Goal: Contribute content: Contribute content

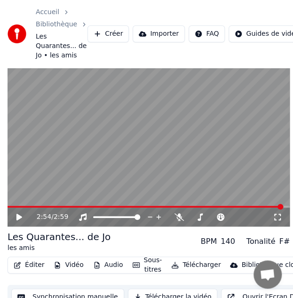
click at [81, 124] on video at bounding box center [149, 147] width 283 height 159
click at [100, 144] on video at bounding box center [149, 147] width 283 height 159
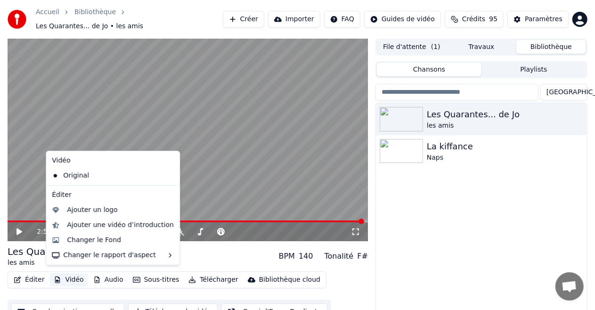
click at [58, 273] on button "Vidéo" at bounding box center [68, 279] width 37 height 13
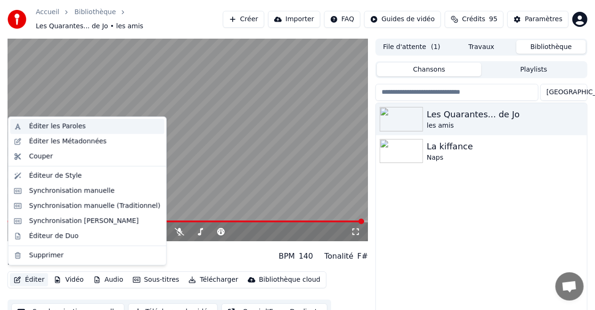
click at [61, 124] on div "Éditer les Paroles" at bounding box center [57, 126] width 57 height 9
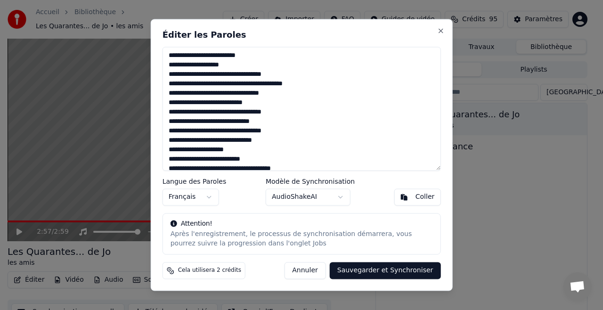
click at [204, 116] on textarea at bounding box center [301, 109] width 278 height 124
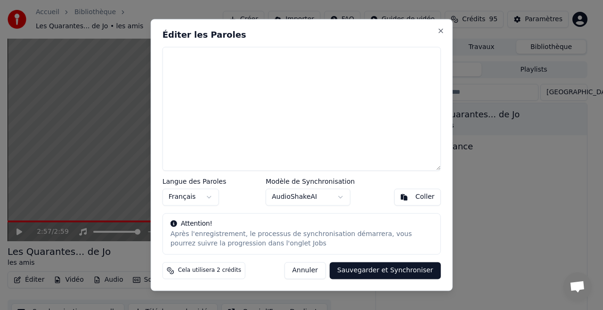
click at [220, 145] on textarea at bounding box center [301, 109] width 278 height 124
paste textarea "**********"
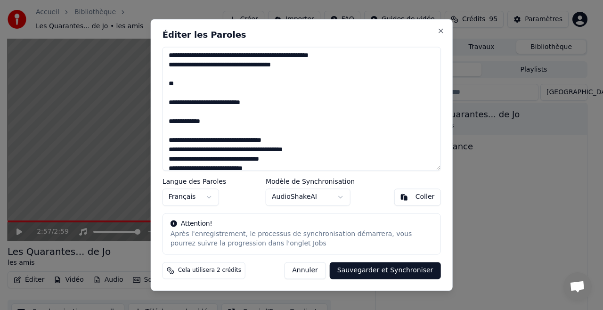
drag, startPoint x: 328, startPoint y: 65, endPoint x: 153, endPoint y: 56, distance: 175.4
click at [153, 56] on div "Éditer les Paroles Langue des Paroles Français Modèle de Synchronisation AudioS…" at bounding box center [302, 155] width 302 height 272
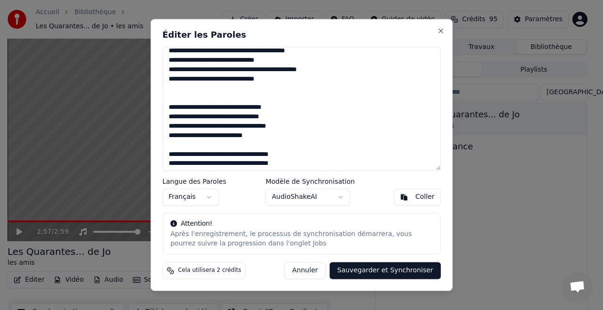
scroll to position [202, 0]
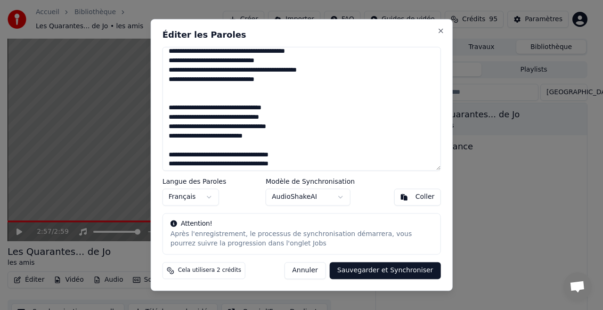
click at [187, 95] on textarea at bounding box center [301, 109] width 278 height 124
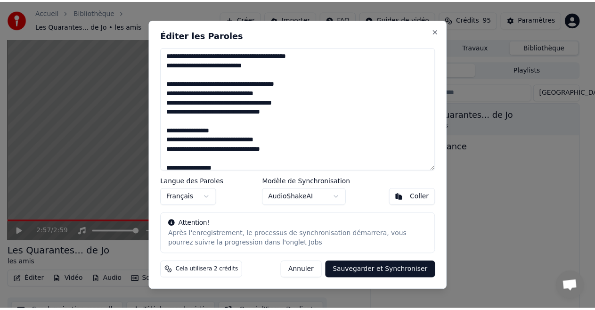
scroll to position [458, 0]
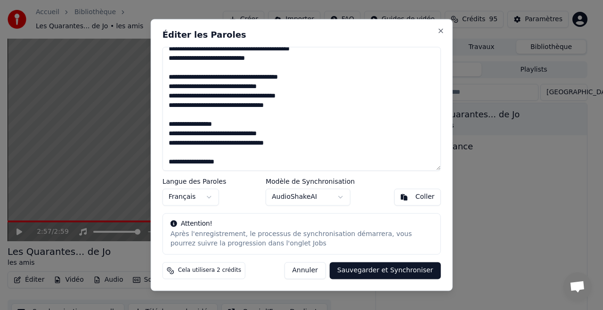
type textarea "**********"
click at [293, 268] on button "Sauvegarder et Synchroniser" at bounding box center [385, 270] width 111 height 17
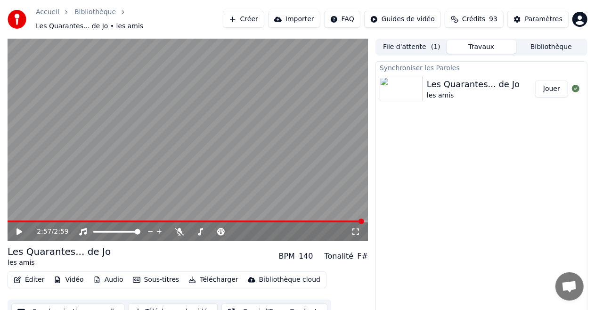
click at [293, 84] on img at bounding box center [401, 89] width 43 height 24
click at [293, 85] on button "Jouer" at bounding box center [551, 89] width 33 height 17
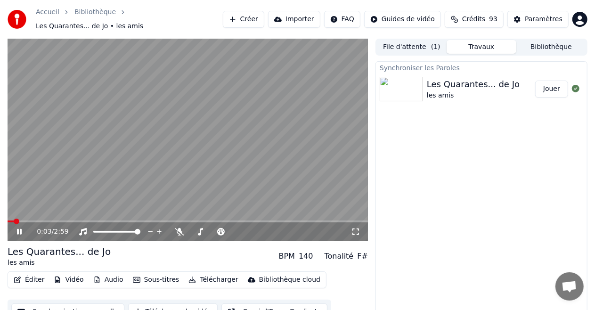
click at [14, 220] on span at bounding box center [11, 221] width 6 height 2
click at [8, 219] on span at bounding box center [11, 222] width 6 height 6
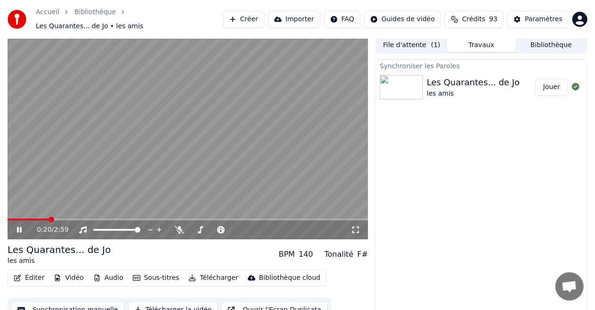
scroll to position [10, 0]
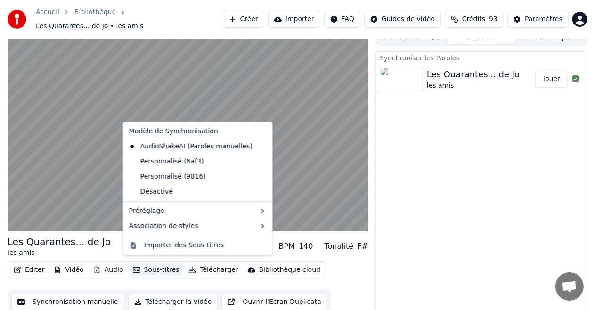
click at [150, 266] on button "Sous-titres" at bounding box center [156, 269] width 54 height 13
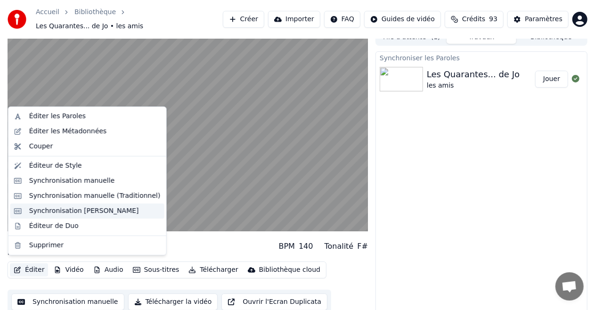
click at [67, 209] on div "Synchronisation [PERSON_NAME]" at bounding box center [84, 210] width 110 height 9
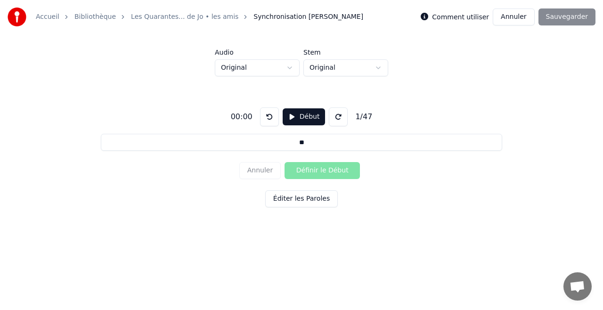
click at [293, 12] on button "Annuler" at bounding box center [513, 16] width 41 height 17
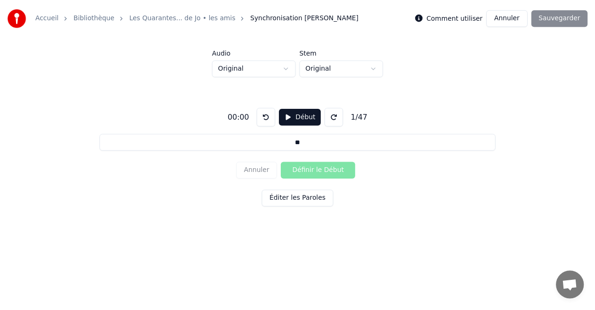
scroll to position [10, 0]
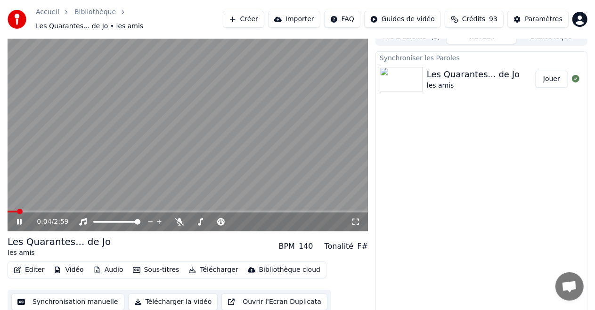
click at [33, 263] on button "Éditer" at bounding box center [29, 269] width 38 height 13
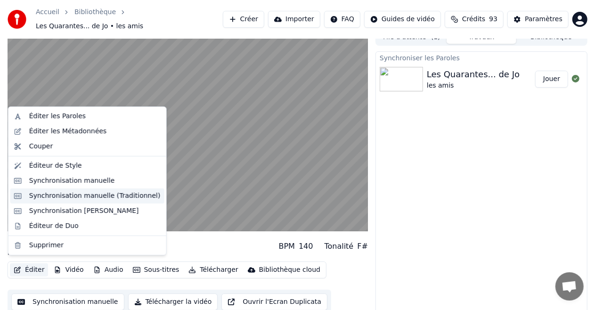
click at [54, 202] on div "Synchronisation manuelle (Traditionnel)" at bounding box center [87, 195] width 154 height 15
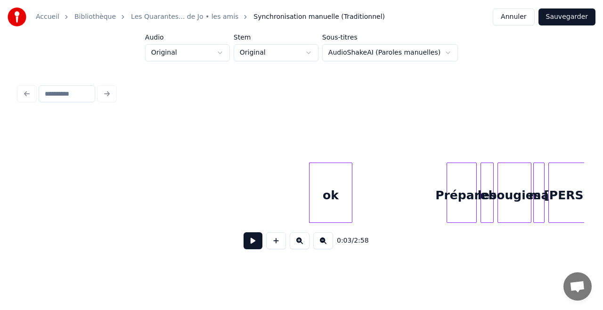
click at [249, 247] on button at bounding box center [252, 240] width 19 height 17
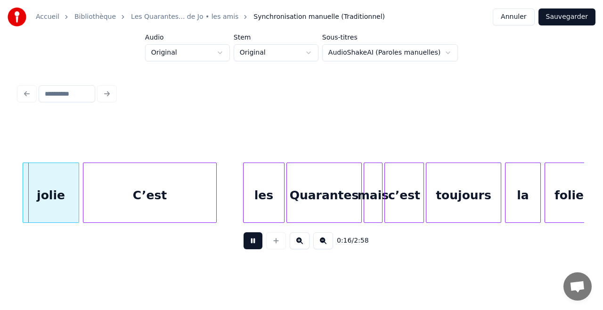
scroll to position [0, 1531]
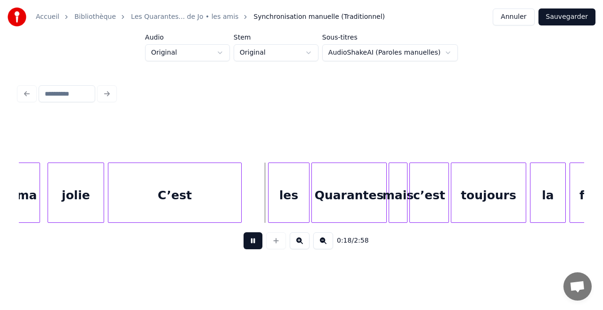
click at [245, 249] on button at bounding box center [252, 240] width 19 height 17
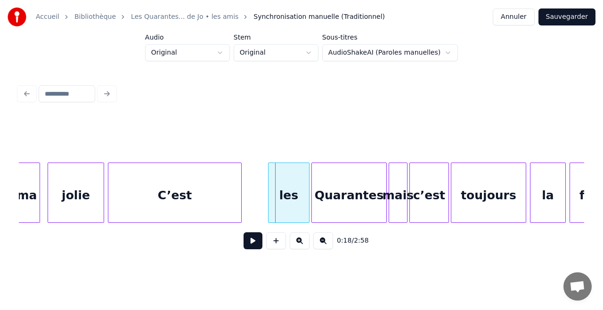
click at [50, 227] on div "0:18 / 2:58" at bounding box center [301, 241] width 565 height 36
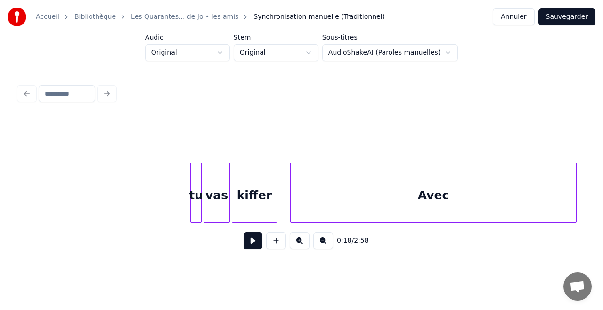
scroll to position [0, 718]
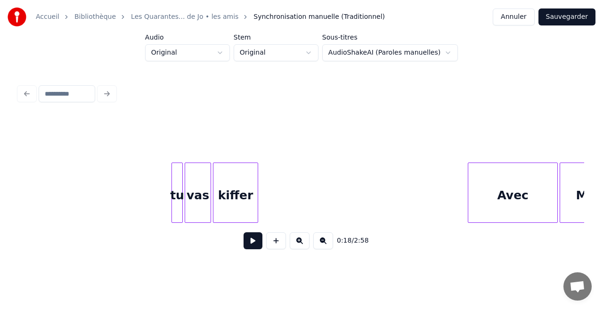
click at [293, 186] on div at bounding box center [469, 192] width 3 height 59
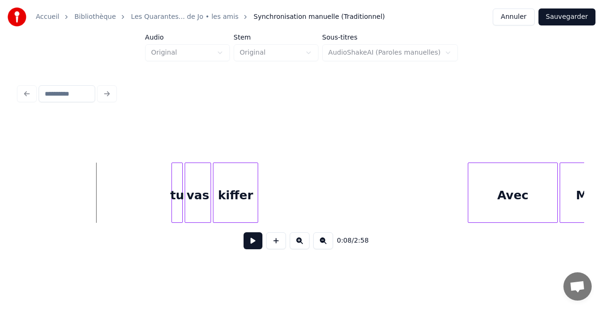
click at [246, 242] on button at bounding box center [252, 240] width 19 height 17
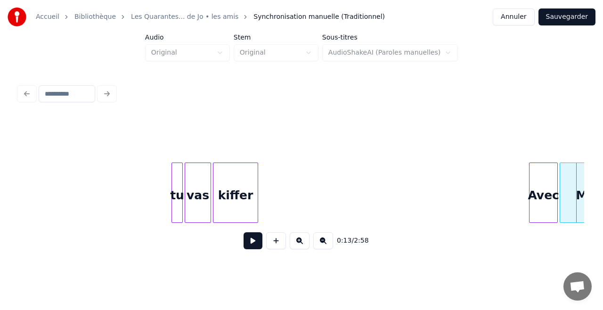
click at [293, 195] on div at bounding box center [530, 192] width 3 height 59
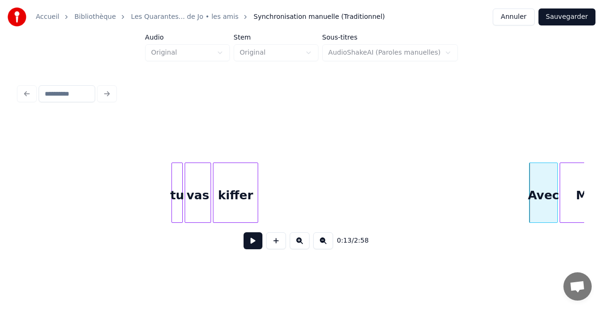
click at [257, 240] on button at bounding box center [252, 240] width 19 height 17
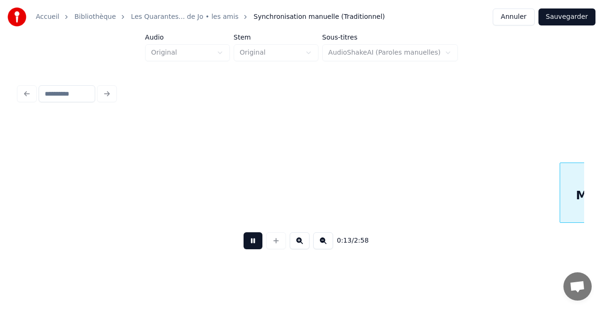
scroll to position [0, 1283]
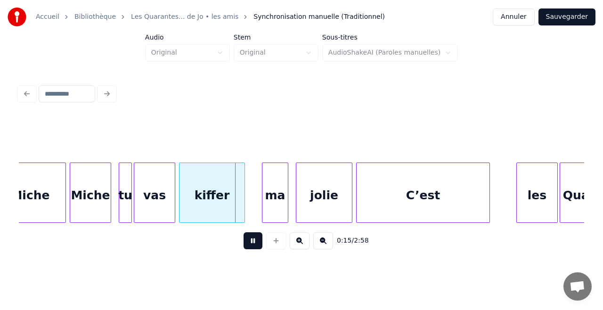
click at [257, 240] on button at bounding box center [252, 240] width 19 height 17
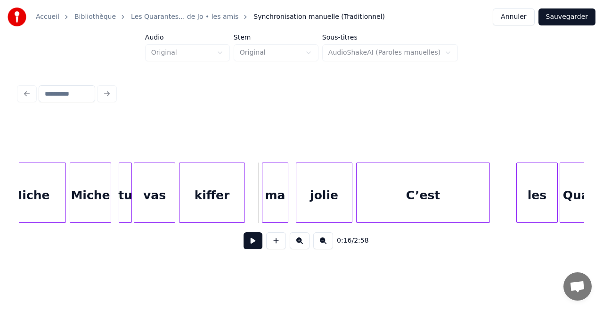
click at [47, 200] on div "Miche" at bounding box center [30, 195] width 71 height 64
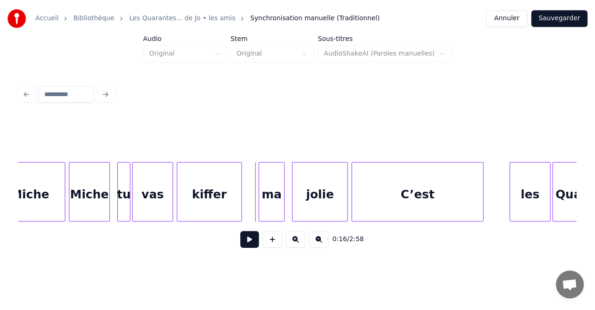
scroll to position [0, 1258]
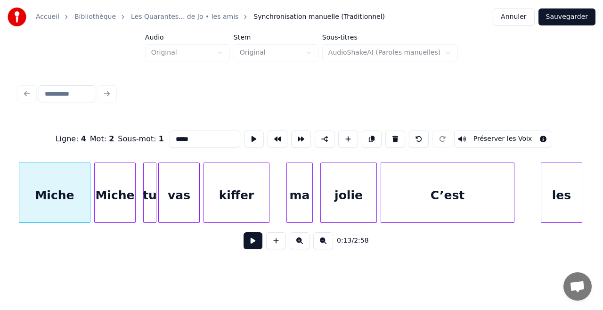
click at [250, 249] on button at bounding box center [252, 240] width 19 height 17
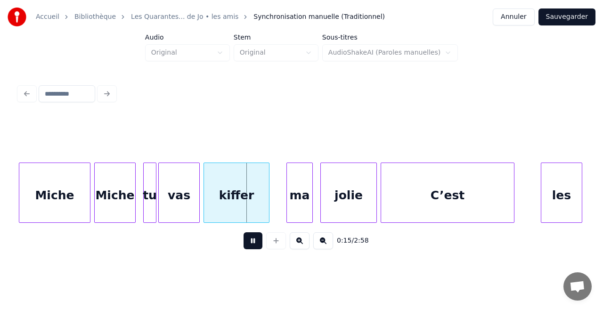
click at [250, 249] on button at bounding box center [252, 240] width 19 height 17
click at [87, 196] on div "Miche" at bounding box center [54, 195] width 71 height 64
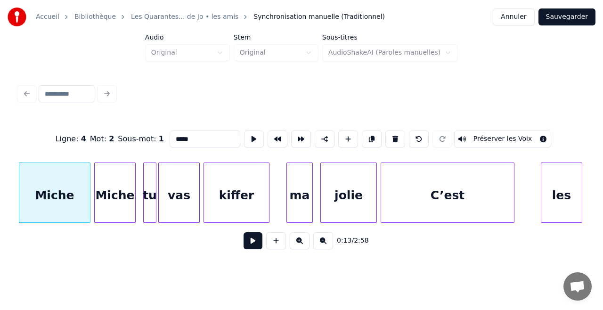
click at [293, 17] on button "Sauvegarder" at bounding box center [566, 16] width 57 height 17
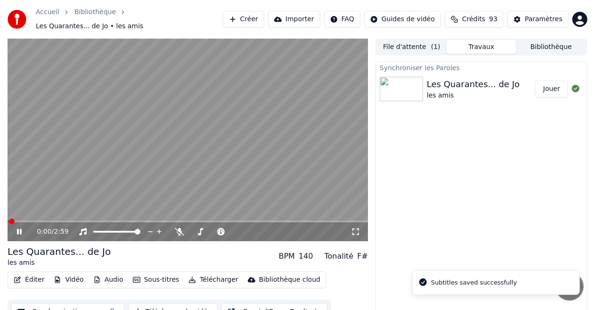
click at [33, 275] on button "Éditer" at bounding box center [29, 279] width 38 height 13
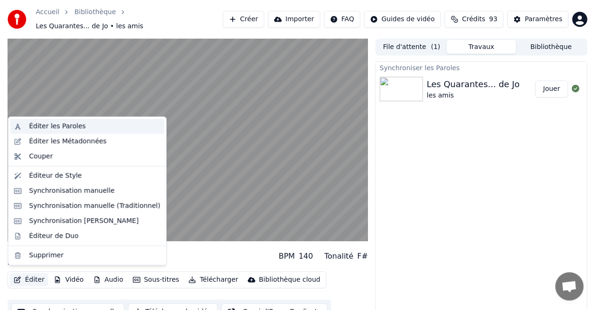
click at [58, 130] on div "Éditer les Paroles" at bounding box center [57, 126] width 57 height 9
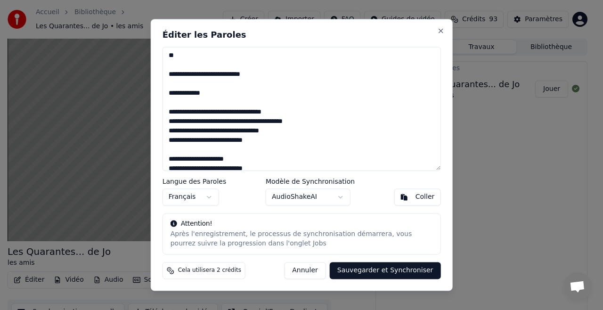
click at [205, 110] on textarea at bounding box center [301, 109] width 278 height 124
type textarea "**********"
click at [293, 273] on button "Sauvegarder et Synchroniser" at bounding box center [385, 270] width 111 height 17
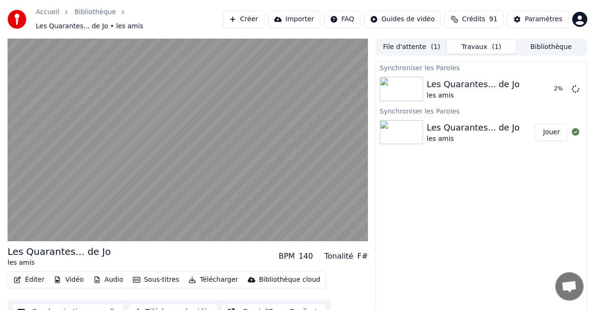
click at [293, 273] on div "Les Quarantes... de Jo [PERSON_NAME] BPM 140 Tonalité F# Éditer Vidéo Audio Sou…" at bounding box center [297, 182] width 595 height 286
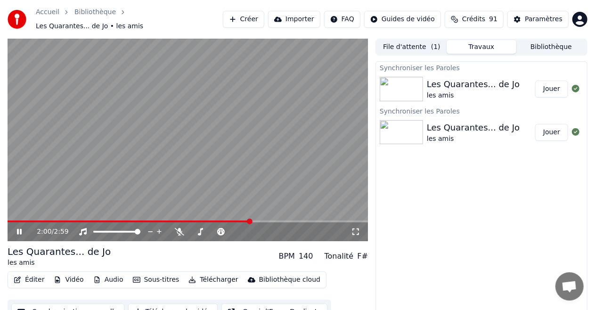
scroll to position [10, 0]
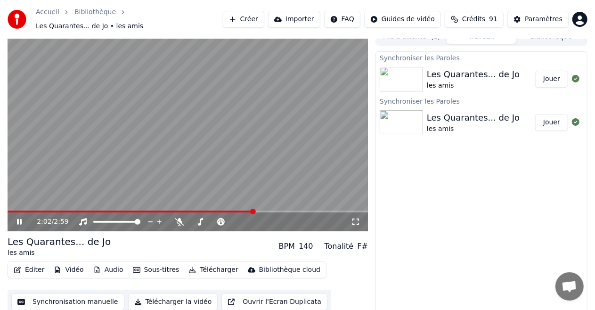
click at [293, 68] on div "Les Quarantes... de Jo" at bounding box center [473, 74] width 93 height 13
click at [293, 75] on button "Jouer" at bounding box center [551, 79] width 33 height 17
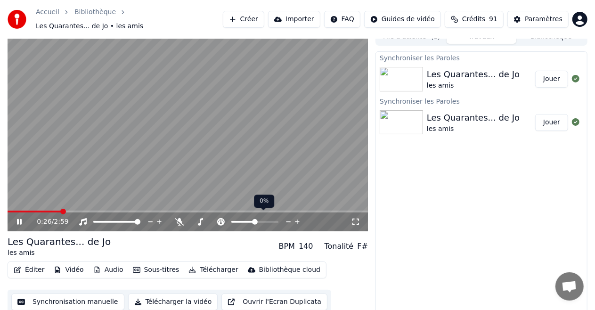
click at [288, 222] on icon at bounding box center [288, 222] width 5 height 1
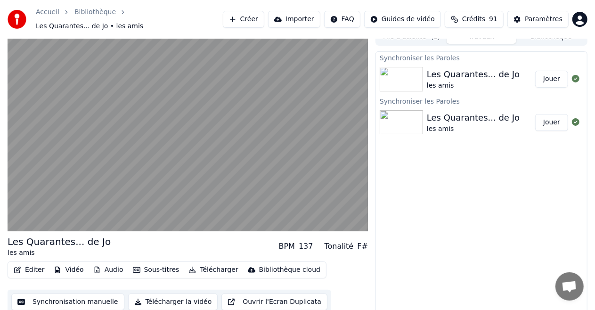
click at [136, 265] on button "Sous-titres" at bounding box center [156, 269] width 54 height 13
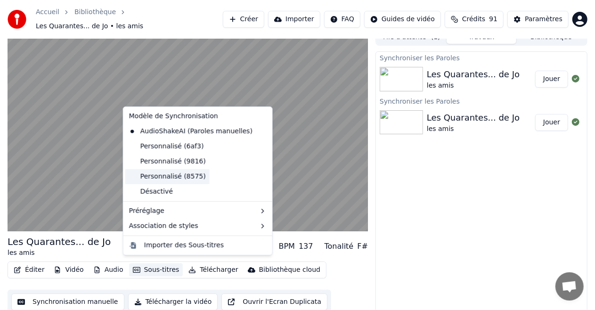
click at [169, 177] on div "Personnalisé (8575)" at bounding box center [167, 176] width 84 height 15
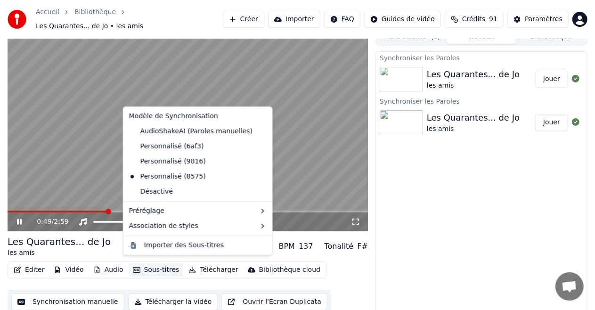
click at [160, 265] on button "Sous-titres" at bounding box center [156, 269] width 54 height 13
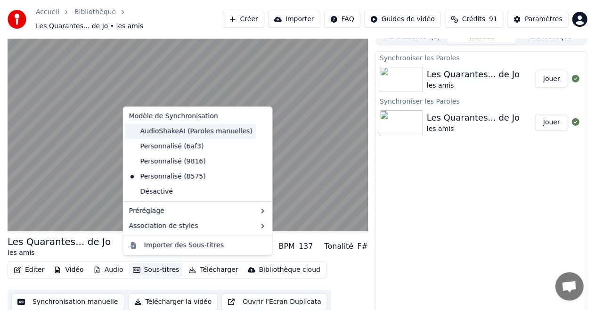
click at [175, 135] on div "AudioShakeAI (Paroles manuelles)" at bounding box center [190, 131] width 131 height 15
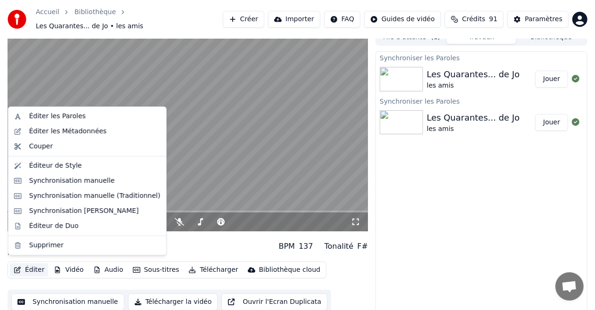
click at [34, 264] on button "Éditer" at bounding box center [29, 269] width 38 height 13
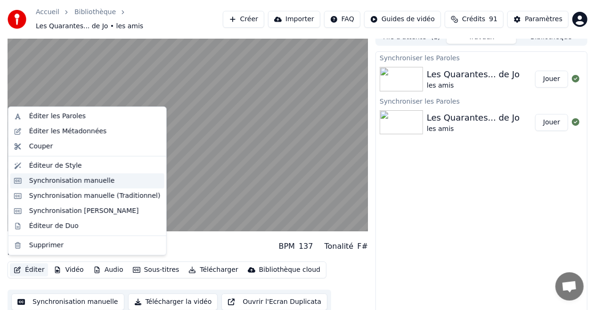
click at [76, 178] on div "Synchronisation manuelle" at bounding box center [72, 180] width 86 height 9
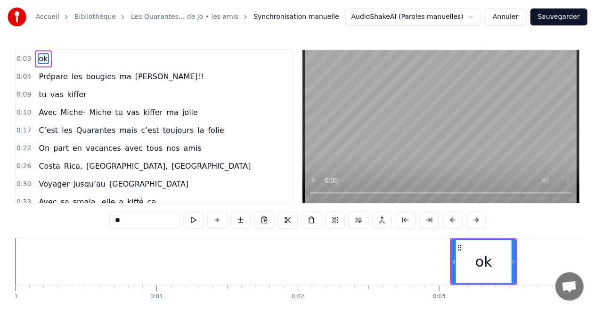
click at [293, 17] on html "Accueil Bibliothèque Les Quarantes... de Jo • [PERSON_NAME] Synchronisation man…" at bounding box center [297, 174] width 595 height 348
click at [293, 23] on button "Annuler" at bounding box center [505, 16] width 41 height 17
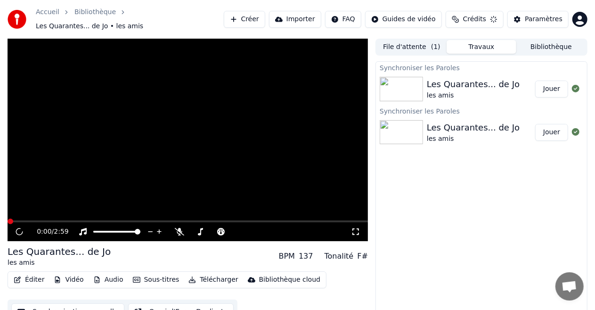
scroll to position [10, 0]
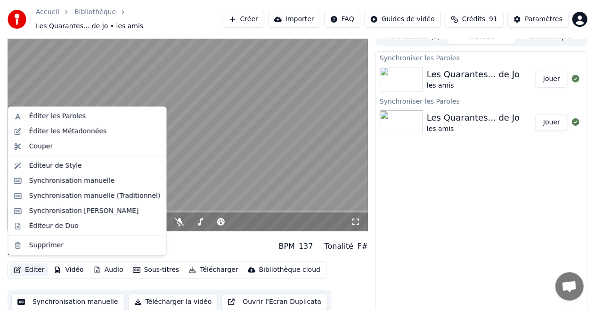
click at [26, 263] on button "Éditer" at bounding box center [29, 269] width 38 height 13
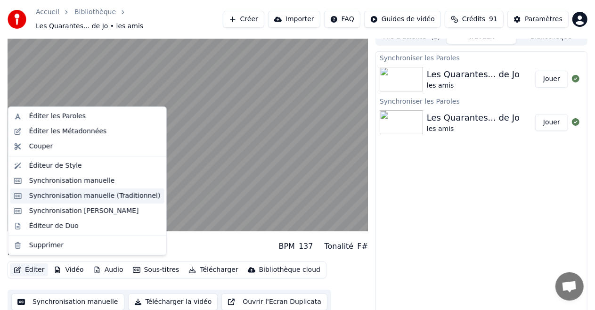
click at [54, 194] on div "Synchronisation manuelle (Traditionnel)" at bounding box center [94, 195] width 131 height 9
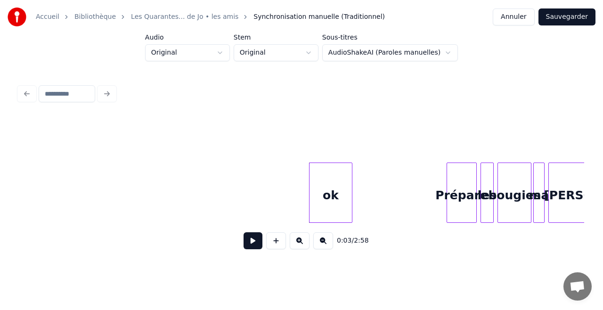
click at [251, 244] on button at bounding box center [252, 240] width 19 height 17
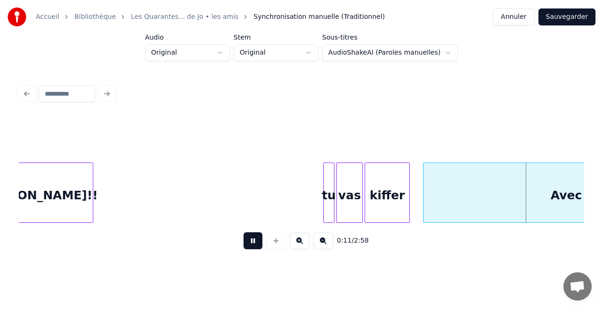
scroll to position [0, 747]
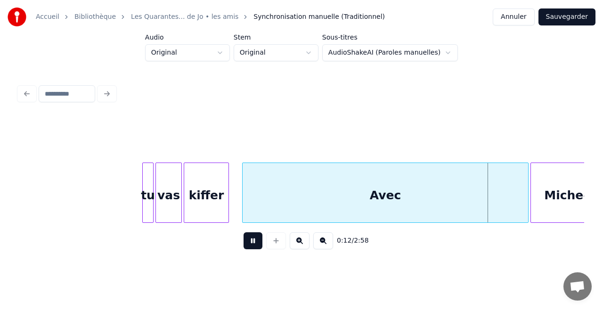
click at [254, 245] on button at bounding box center [252, 240] width 19 height 17
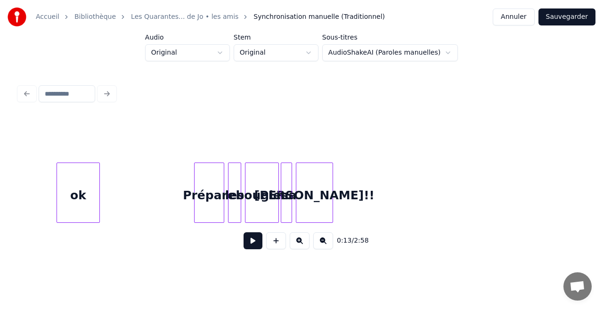
click at [293, 195] on div at bounding box center [331, 192] width 3 height 59
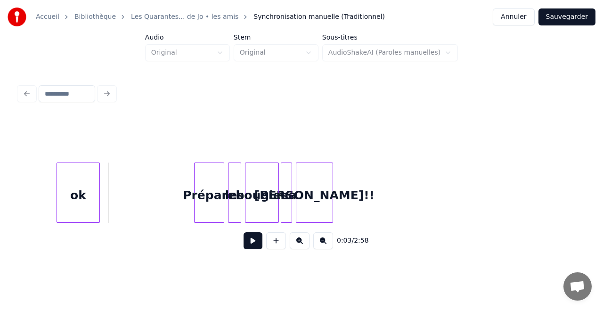
click at [251, 244] on button at bounding box center [252, 240] width 19 height 17
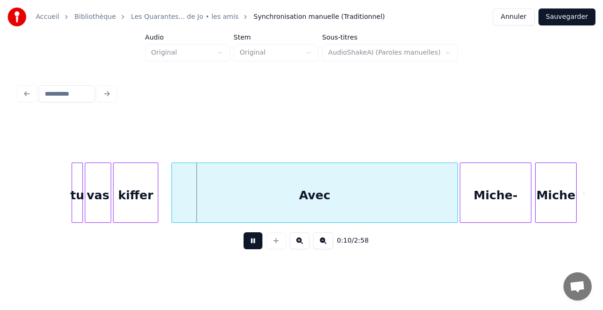
click at [251, 244] on button at bounding box center [252, 240] width 19 height 17
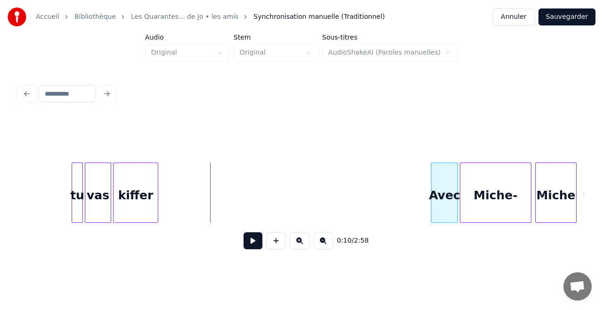
click at [293, 194] on div at bounding box center [432, 192] width 3 height 59
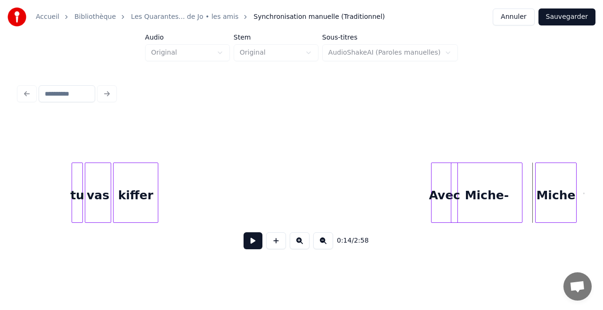
click at [293, 195] on div "Miche-" at bounding box center [487, 192] width 72 height 60
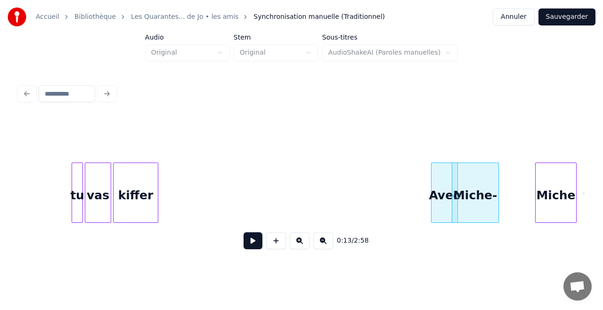
click at [293, 204] on div at bounding box center [496, 192] width 3 height 59
click at [293, 204] on div "Miche-" at bounding box center [481, 195] width 46 height 64
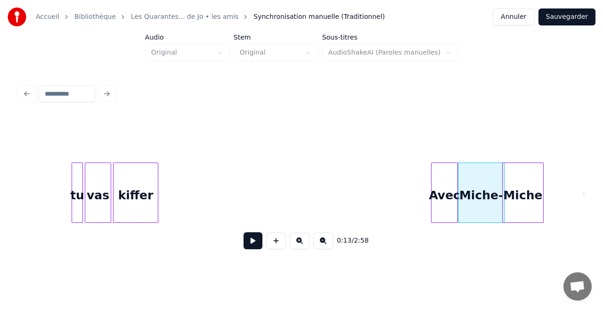
click at [293, 205] on div "Miche" at bounding box center [522, 195] width 41 height 64
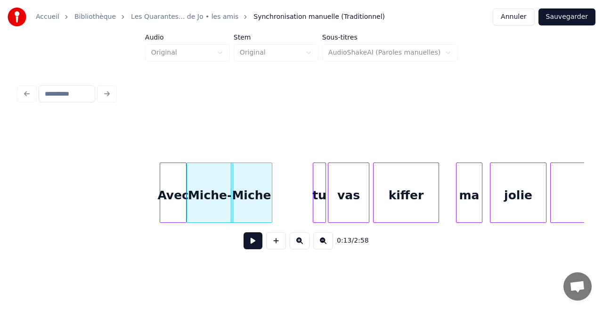
scroll to position [0, 1106]
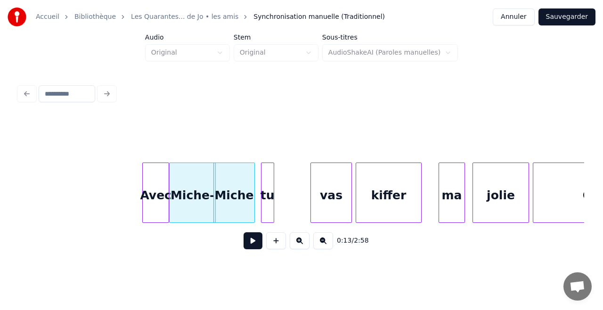
click at [267, 185] on div "tu" at bounding box center [267, 195] width 12 height 64
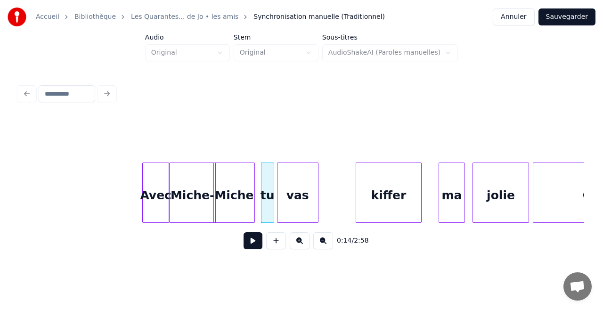
click at [286, 186] on div "vas" at bounding box center [297, 195] width 41 height 64
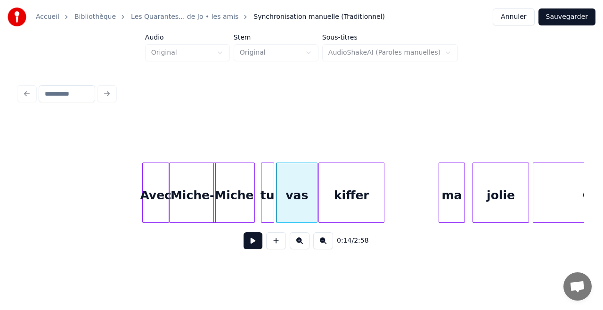
click at [293, 182] on div "kiffer" at bounding box center [351, 195] width 65 height 64
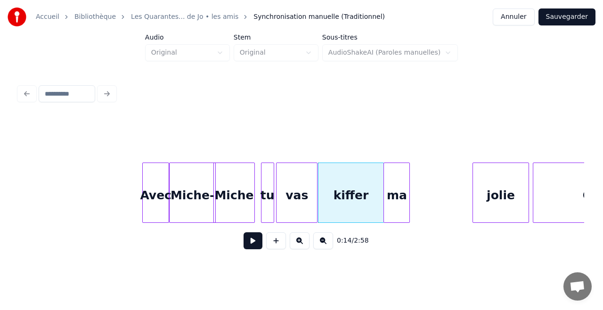
click at [293, 193] on div "ma" at bounding box center [396, 195] width 25 height 64
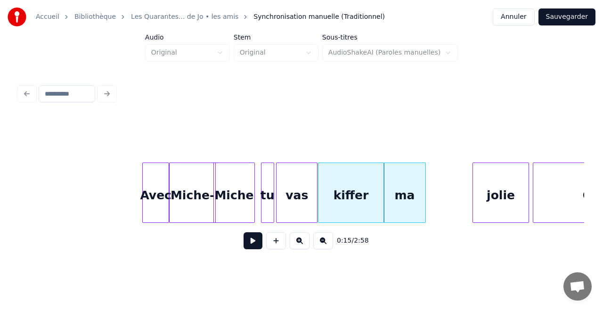
click at [293, 194] on div at bounding box center [423, 192] width 3 height 59
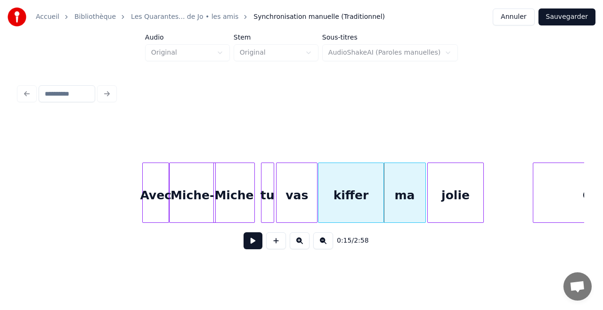
click at [293, 200] on div "jolie" at bounding box center [456, 195] width 56 height 64
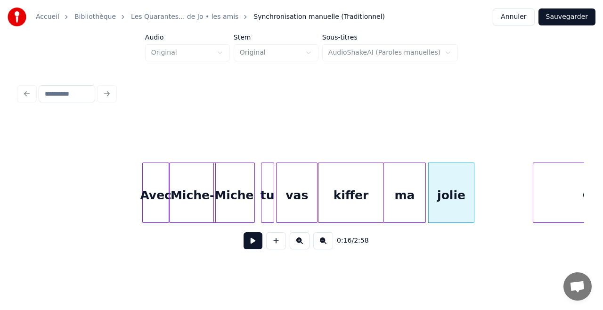
click at [293, 197] on div at bounding box center [472, 192] width 3 height 59
click at [255, 245] on button at bounding box center [252, 240] width 19 height 17
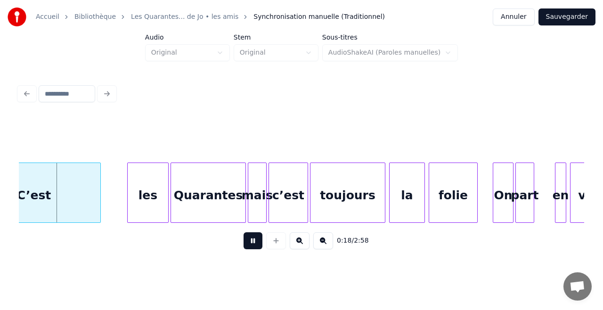
click at [65, 192] on div "C’est" at bounding box center [34, 195] width 133 height 64
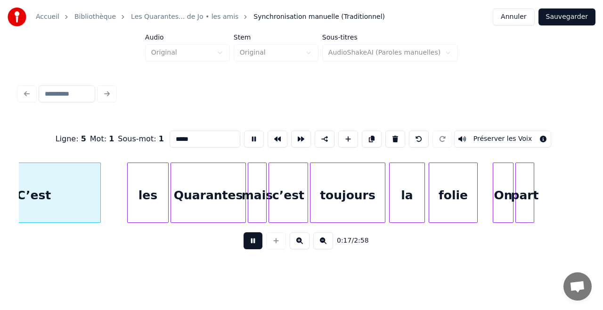
scroll to position [0, 1620]
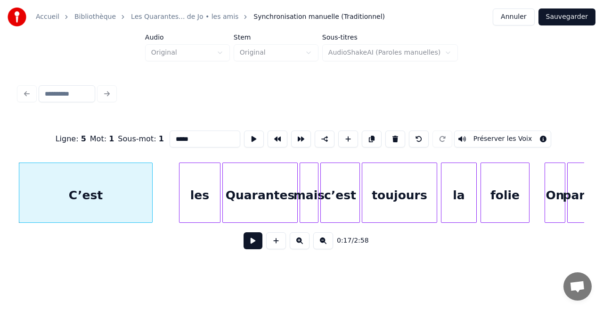
click at [248, 243] on button at bounding box center [252, 240] width 19 height 17
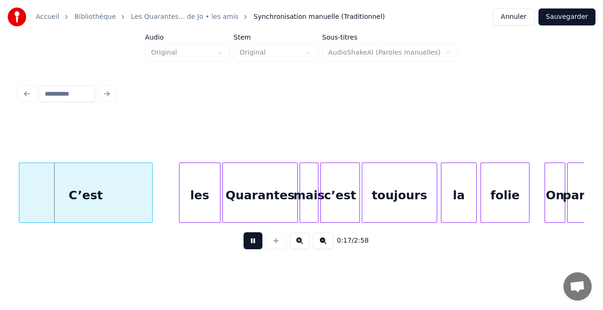
click at [248, 243] on button at bounding box center [252, 240] width 19 height 17
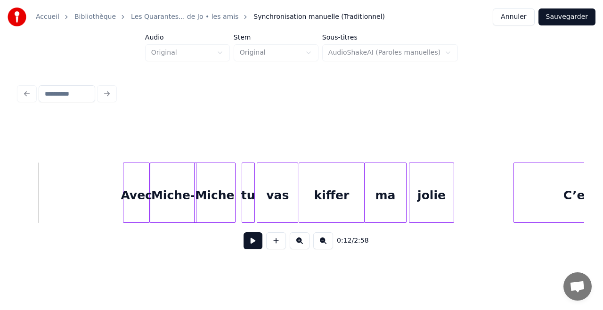
click at [251, 242] on button at bounding box center [252, 240] width 19 height 17
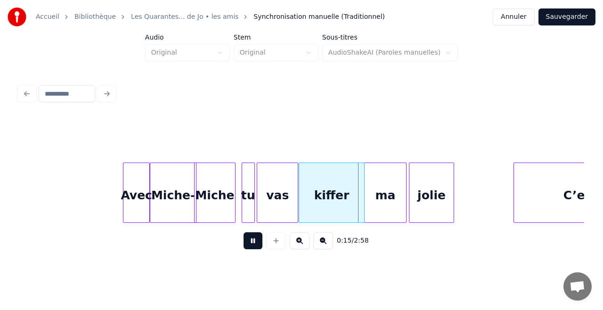
click at [251, 242] on button at bounding box center [252, 240] width 19 height 17
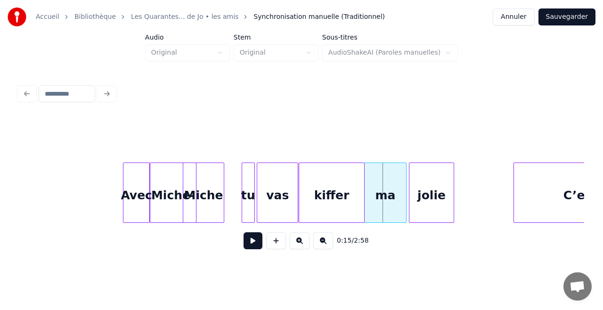
click at [211, 186] on div "Miche" at bounding box center [203, 195] width 41 height 64
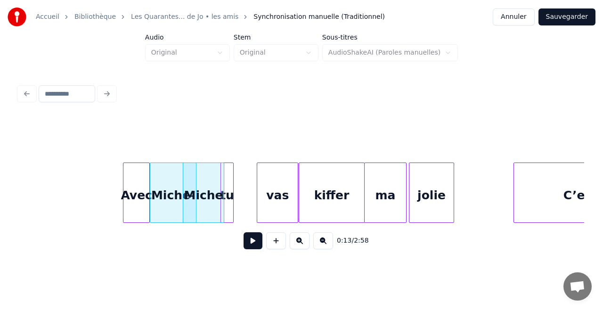
click at [226, 197] on div "tu" at bounding box center [227, 195] width 12 height 64
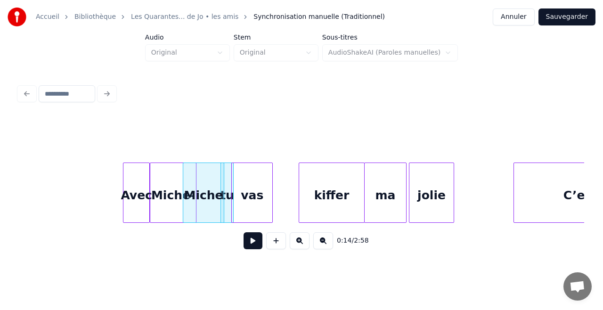
click at [248, 200] on div "vas" at bounding box center [252, 195] width 41 height 64
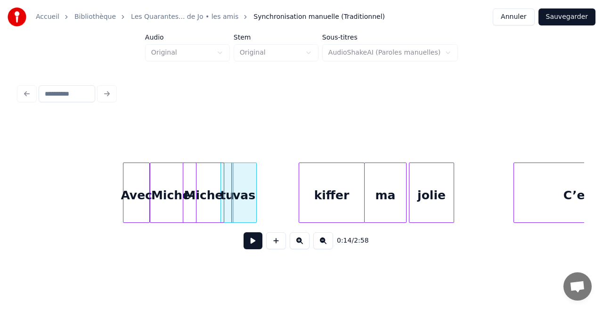
click at [255, 197] on div at bounding box center [254, 192] width 3 height 59
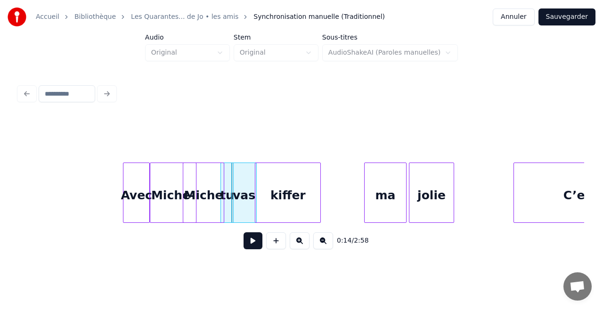
click at [280, 193] on div "kiffer" at bounding box center [287, 195] width 65 height 64
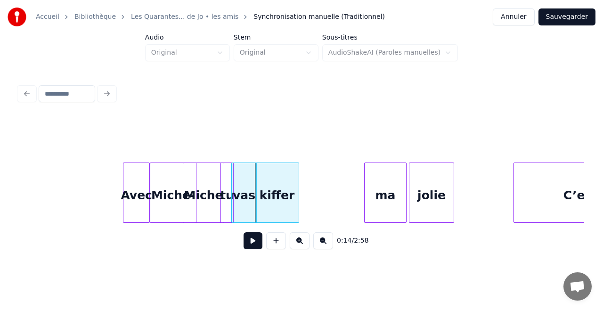
click at [293, 196] on div at bounding box center [297, 192] width 3 height 59
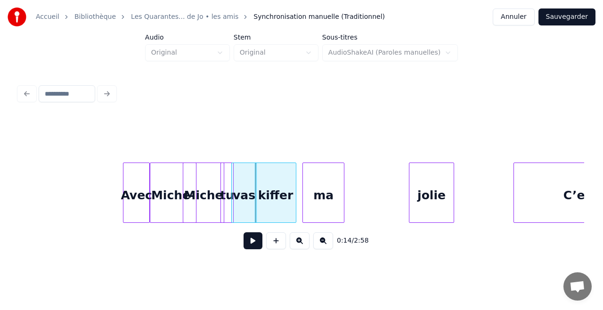
click at [293, 185] on div "ma" at bounding box center [323, 195] width 41 height 64
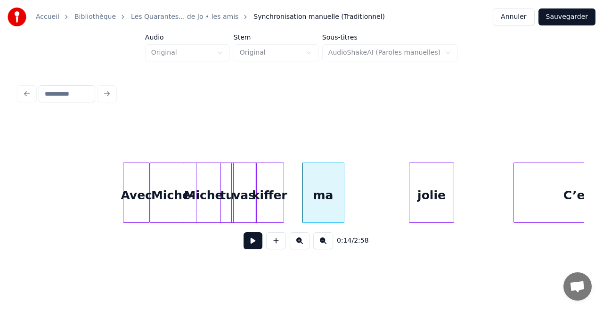
click at [283, 198] on div at bounding box center [282, 192] width 3 height 59
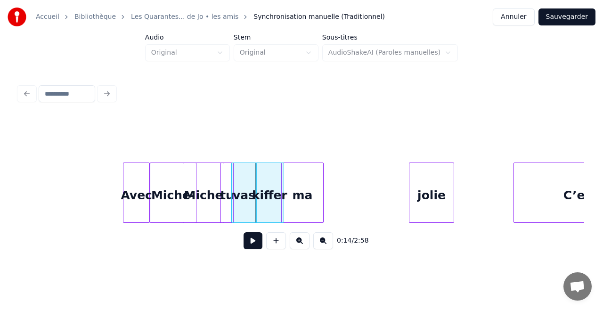
click at [293, 188] on div "ma" at bounding box center [302, 195] width 41 height 64
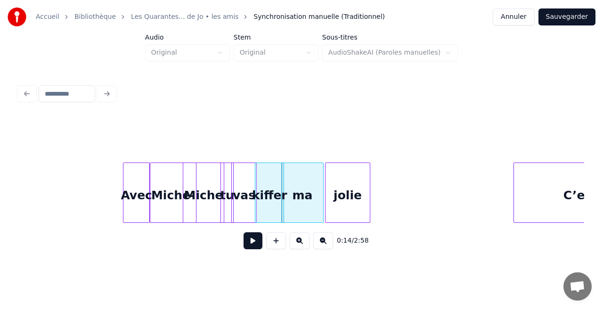
click at [293, 193] on div "jolie" at bounding box center [347, 195] width 44 height 64
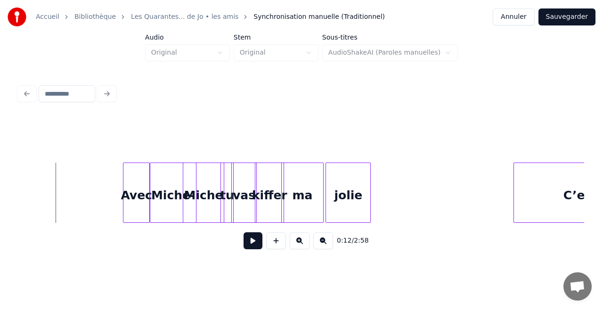
click at [249, 241] on button at bounding box center [252, 240] width 19 height 17
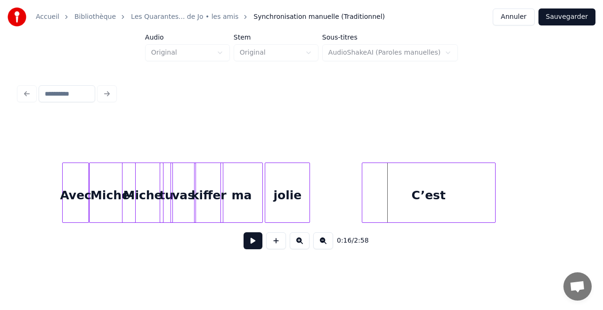
click at [293, 193] on div "C’est" at bounding box center [428, 195] width 133 height 64
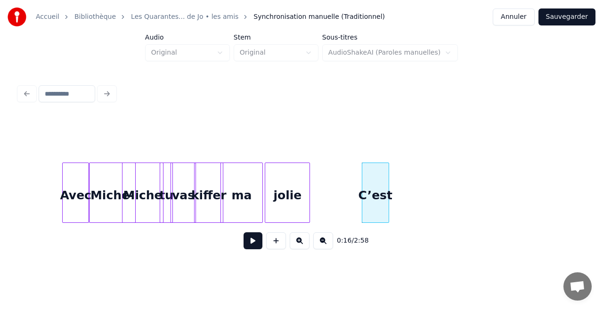
click at [293, 200] on div at bounding box center [387, 192] width 3 height 59
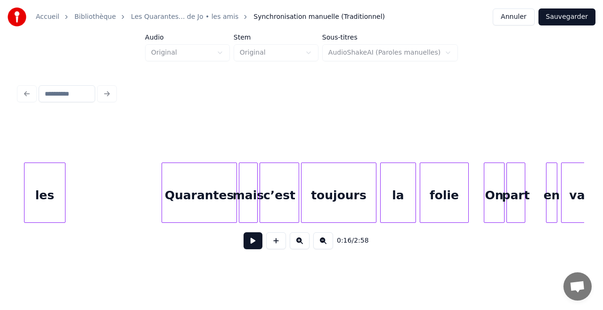
scroll to position [0, 1673]
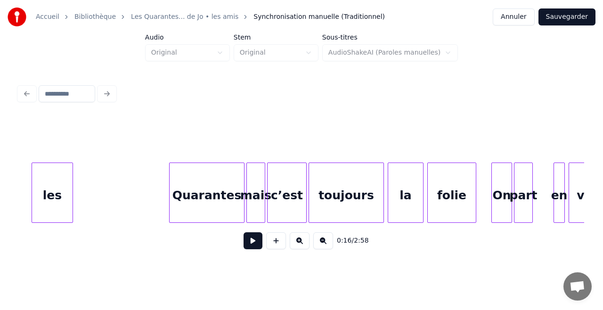
click at [32, 187] on div "les" at bounding box center [52, 195] width 41 height 64
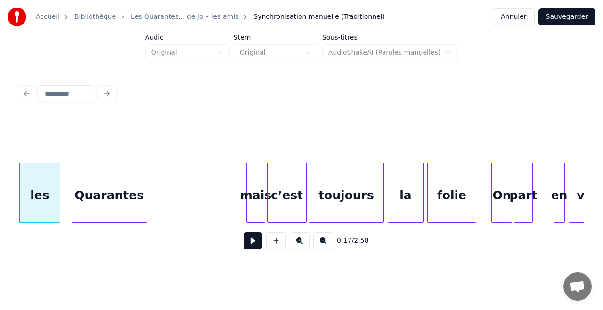
click at [81, 194] on div "Quarantes" at bounding box center [109, 195] width 74 height 64
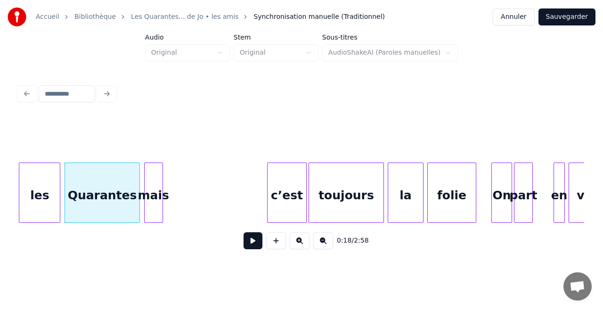
click at [150, 197] on div "mais" at bounding box center [154, 195] width 18 height 64
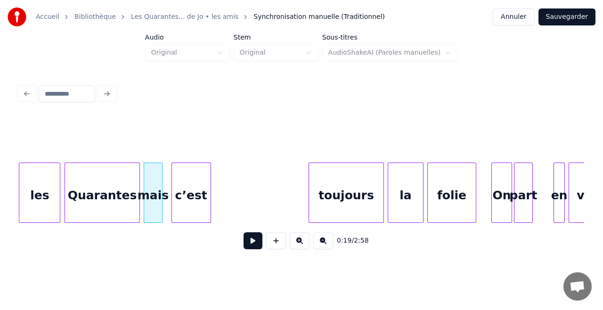
click at [203, 202] on div "c’est" at bounding box center [191, 195] width 39 height 64
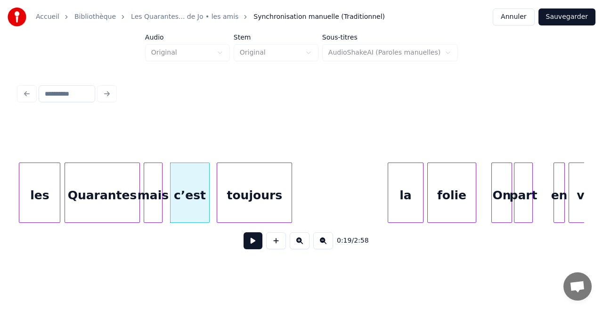
click at [251, 200] on div "toujours" at bounding box center [254, 195] width 74 height 64
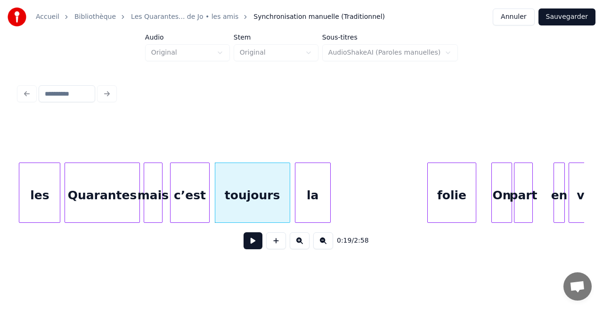
click at [293, 194] on div "la" at bounding box center [312, 195] width 35 height 64
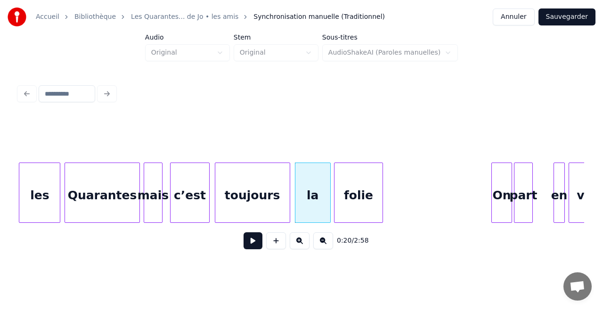
click at [293, 192] on div "folie" at bounding box center [358, 195] width 48 height 64
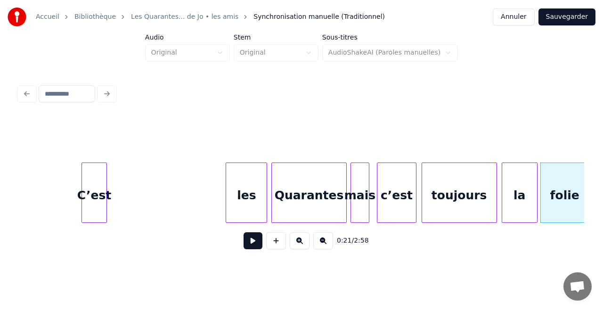
scroll to position [0, 1466]
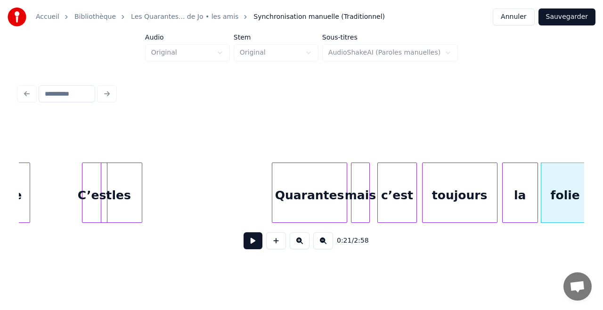
click at [111, 187] on div "les" at bounding box center [121, 195] width 41 height 64
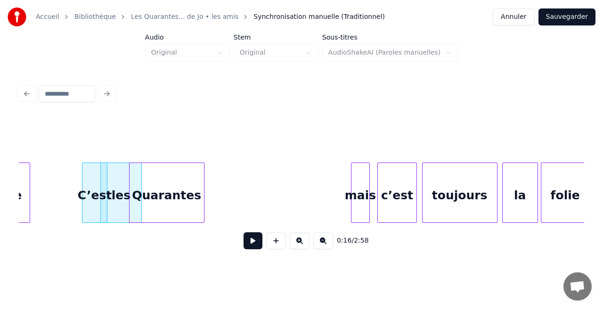
click at [167, 189] on div "Quarantes" at bounding box center [167, 195] width 74 height 64
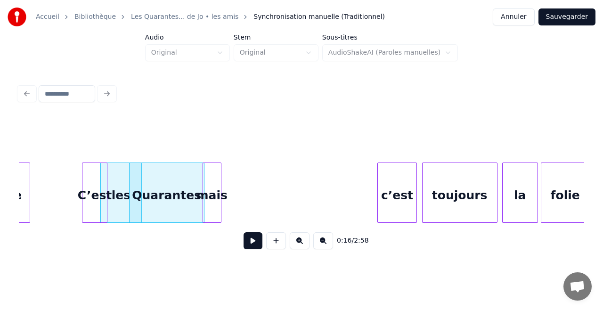
click at [214, 191] on div "mais" at bounding box center [212, 195] width 18 height 64
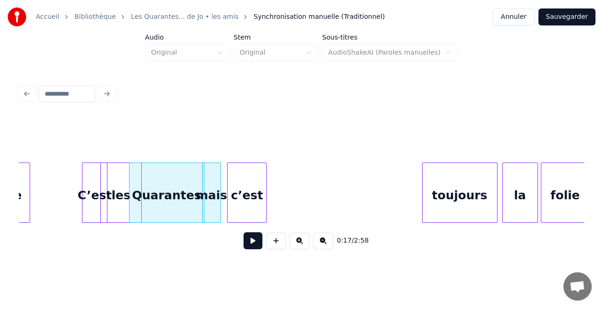
click at [251, 185] on div "c’est" at bounding box center [246, 195] width 39 height 64
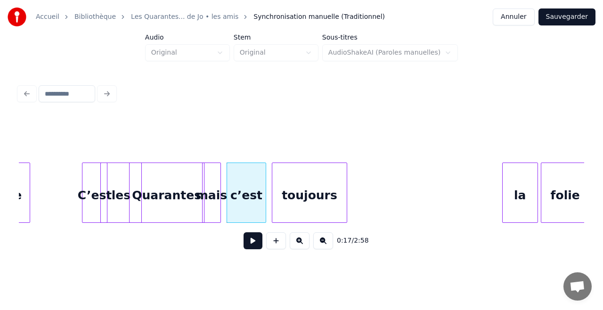
click at [293, 193] on div "toujours" at bounding box center [309, 195] width 74 height 64
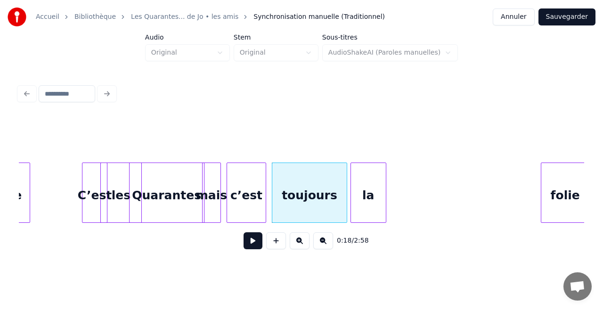
click at [293, 194] on div "la" at bounding box center [368, 195] width 35 height 64
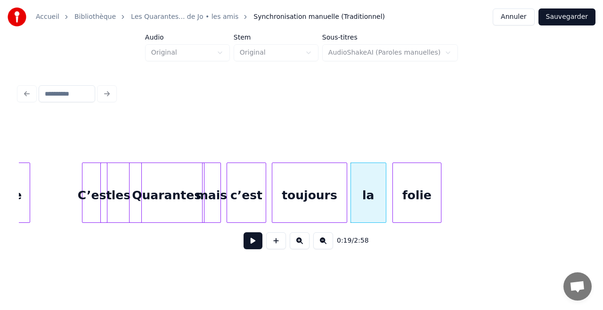
click at [293, 203] on div "folie" at bounding box center [417, 195] width 48 height 64
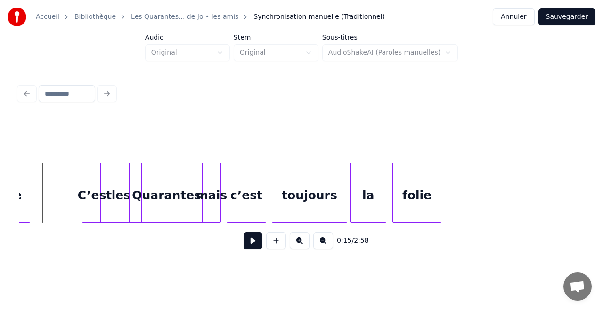
click at [249, 247] on button at bounding box center [252, 240] width 19 height 17
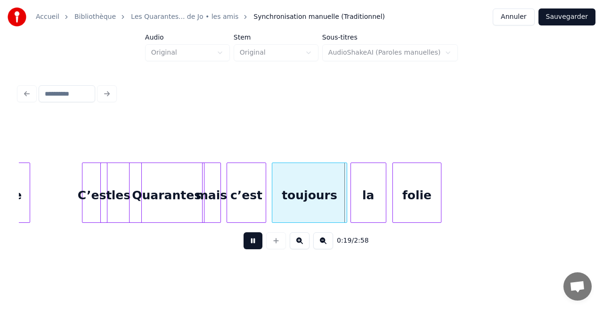
click at [249, 247] on button at bounding box center [252, 240] width 19 height 17
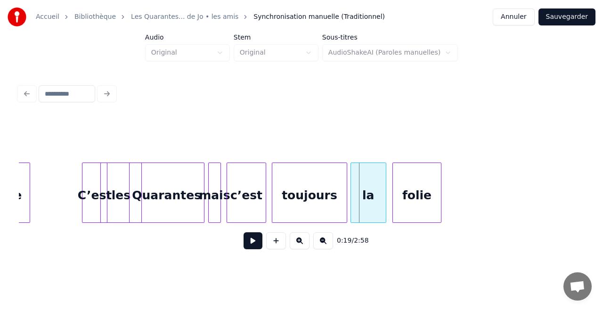
click at [208, 203] on div "mais" at bounding box center [214, 192] width 13 height 60
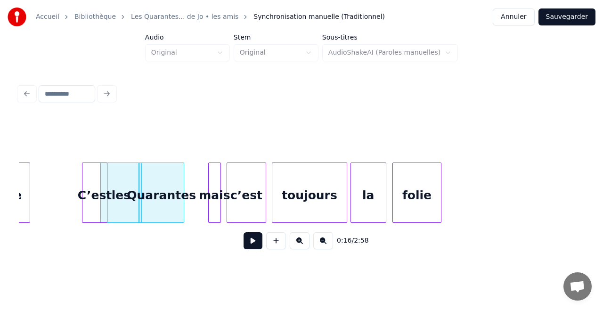
click at [181, 208] on div at bounding box center [182, 192] width 3 height 59
click at [210, 207] on div at bounding box center [210, 192] width 3 height 59
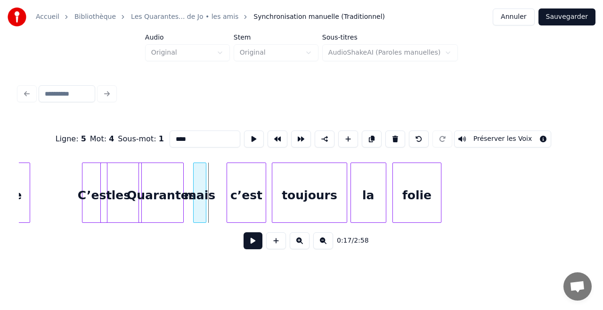
click at [202, 206] on div "mais" at bounding box center [200, 195] width 12 height 64
click at [222, 202] on div "c’est" at bounding box center [225, 195] width 39 height 64
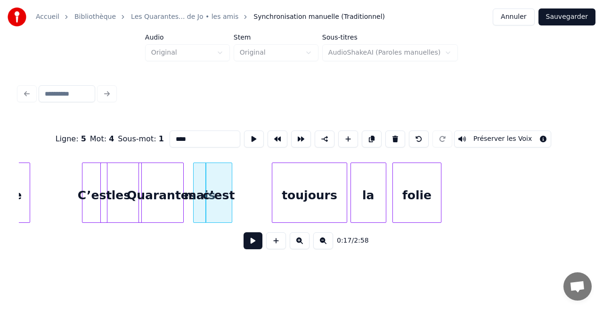
click at [231, 201] on div at bounding box center [230, 192] width 3 height 59
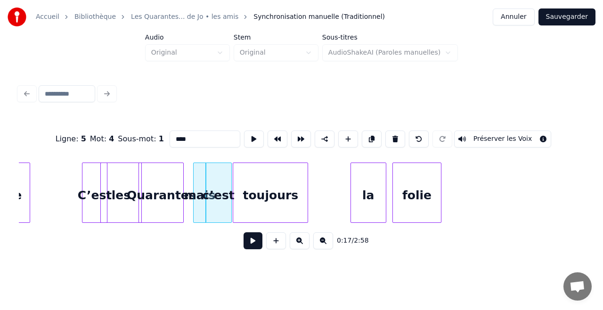
click at [251, 207] on div "toujours" at bounding box center [270, 195] width 74 height 64
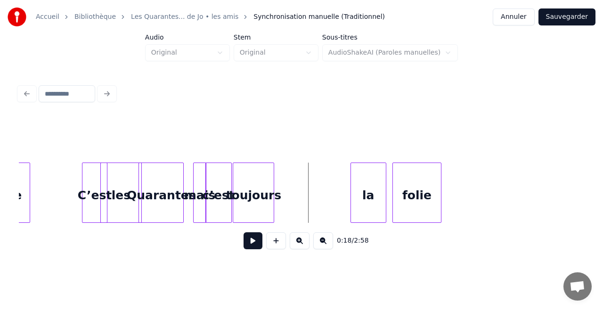
click at [273, 206] on div at bounding box center [272, 192] width 3 height 59
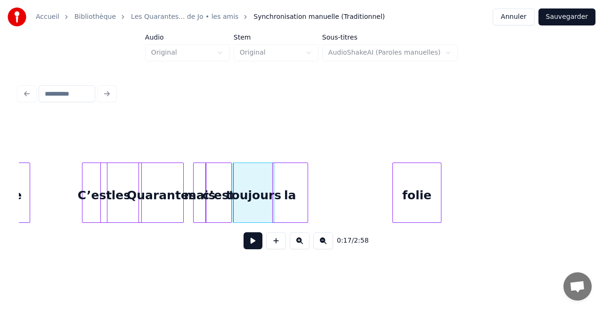
click at [276, 198] on div "la" at bounding box center [290, 195] width 35 height 64
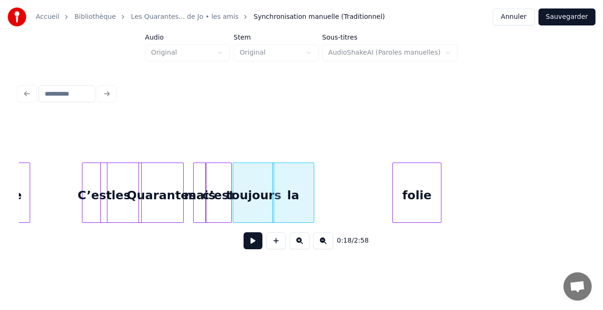
click at [293, 197] on div at bounding box center [312, 192] width 3 height 59
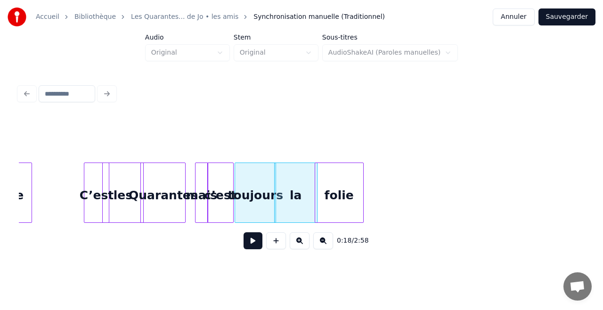
click at [293, 191] on div "folie" at bounding box center [339, 195] width 48 height 64
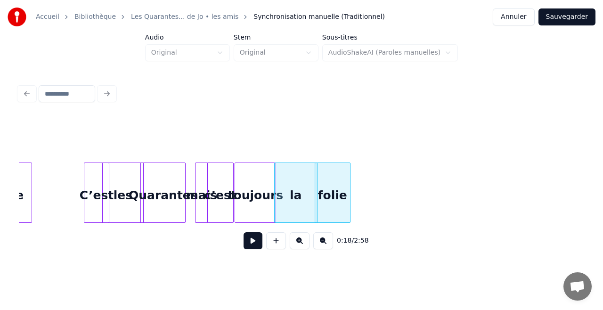
click at [293, 195] on div at bounding box center [348, 192] width 3 height 59
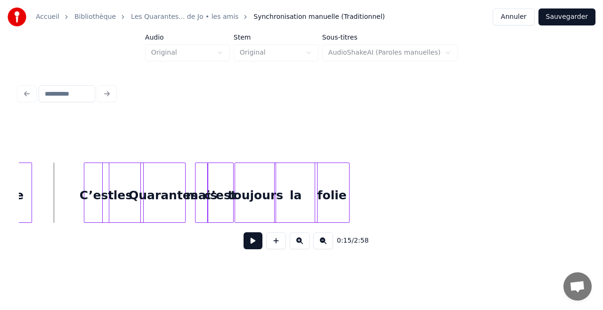
click at [250, 239] on button at bounding box center [252, 240] width 19 height 17
click at [249, 239] on button at bounding box center [252, 240] width 19 height 17
click at [90, 187] on div "C’est" at bounding box center [89, 195] width 25 height 64
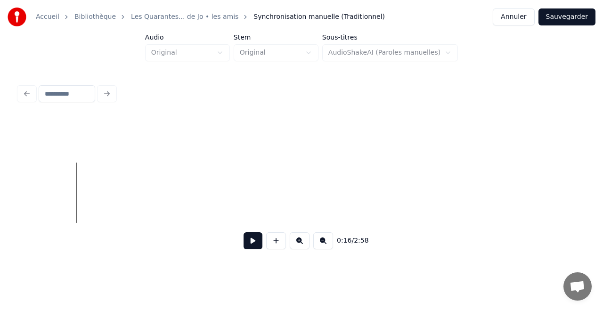
scroll to position [0, 1959]
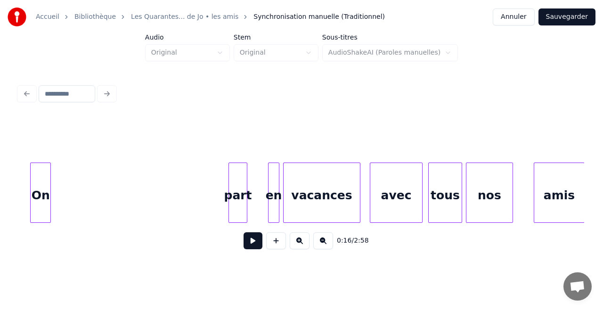
click at [36, 186] on div "On" at bounding box center [41, 195] width 20 height 64
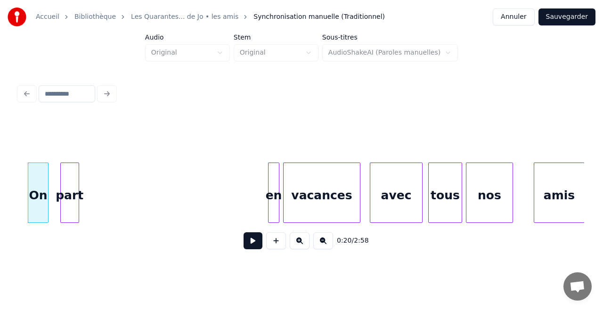
click at [62, 180] on div "part" at bounding box center [70, 195] width 18 height 64
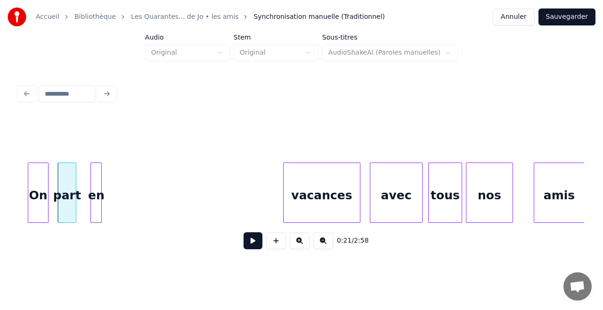
click at [94, 184] on div "en" at bounding box center [96, 195] width 10 height 64
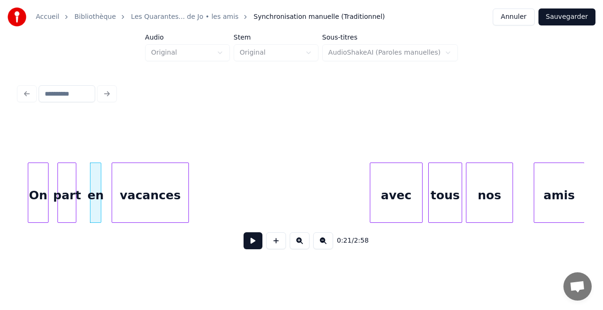
click at [179, 210] on div "vacances" at bounding box center [150, 195] width 76 height 64
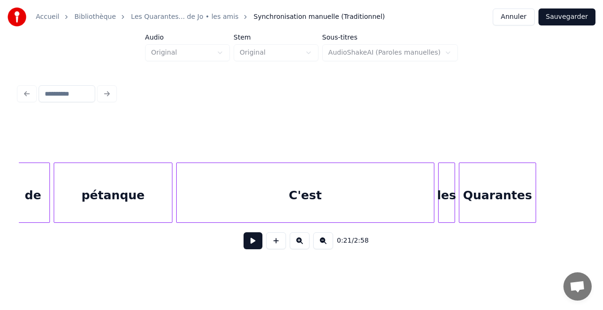
scroll to position [0, 14815]
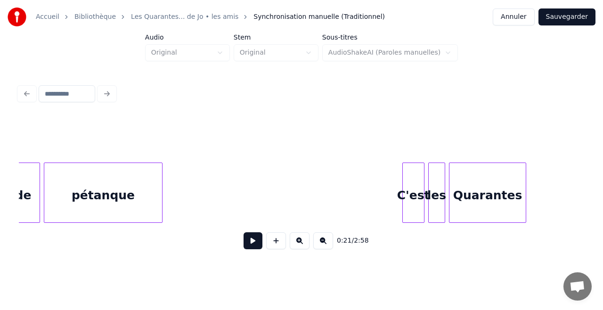
click at [293, 194] on div at bounding box center [404, 192] width 3 height 59
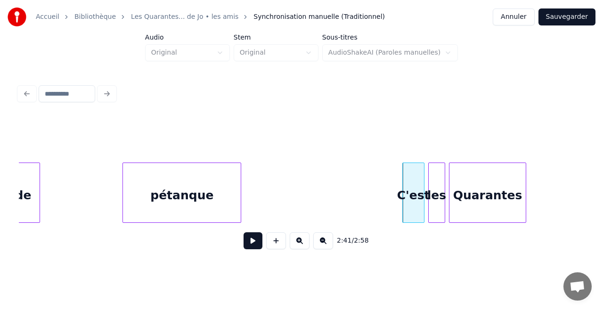
click at [211, 197] on div "pétanque" at bounding box center [182, 195] width 118 height 64
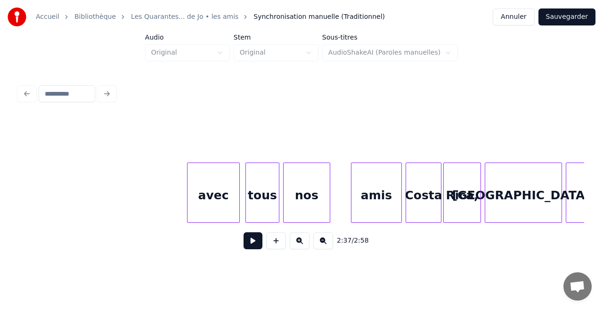
scroll to position [0, 1154]
